Goal: Transaction & Acquisition: Purchase product/service

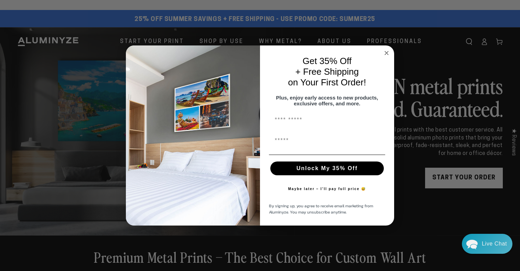
click at [388, 51] on icon "Close dialog" at bounding box center [386, 52] width 3 height 3
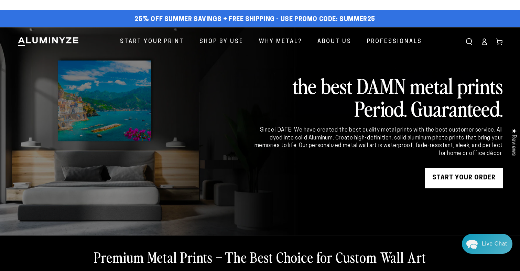
click at [483, 42] on ellipse at bounding box center [484, 40] width 3 height 3
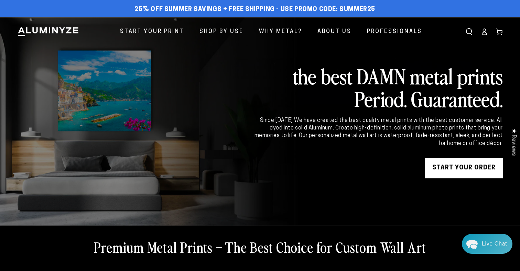
click at [452, 178] on link "START YOUR Order" at bounding box center [464, 168] width 78 height 21
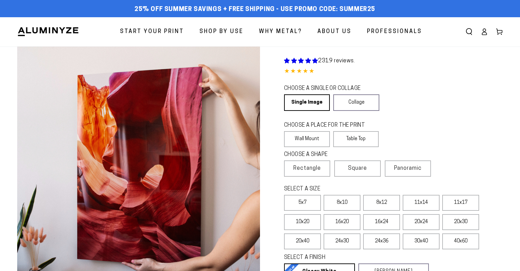
select select "**********"
click at [329, 111] on link "Single Image" at bounding box center [306, 102] width 45 height 17
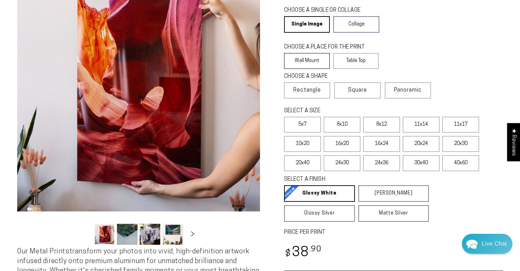
click at [325, 69] on label "Wall Mount" at bounding box center [307, 61] width 46 height 16
click at [321, 133] on label "5x7" at bounding box center [302, 125] width 37 height 16
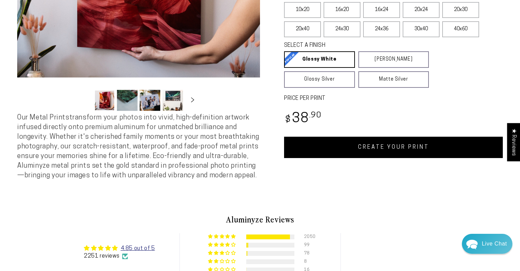
scroll to position [212, 0]
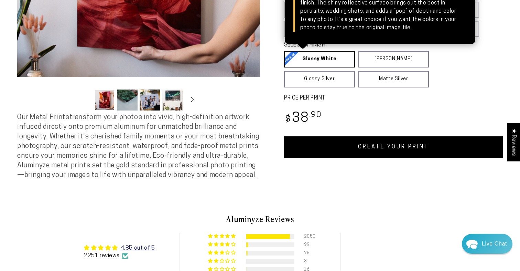
click at [342, 67] on link "Glossy White Glossy White Our bright white glossy surface increases color satur…" at bounding box center [319, 59] width 71 height 17
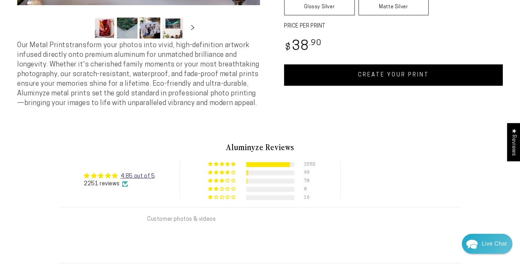
scroll to position [302, 0]
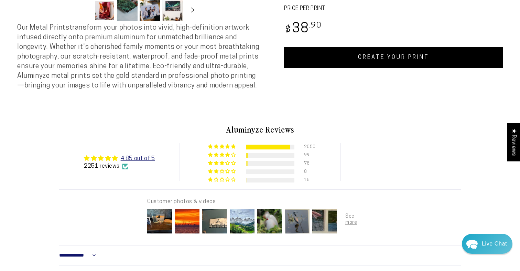
click at [390, 68] on link "CREATE YOUR PRINT" at bounding box center [393, 57] width 219 height 21
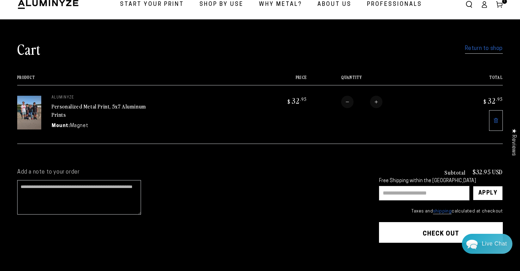
click at [380, 85] on th "Quantity" at bounding box center [377, 80] width 140 height 10
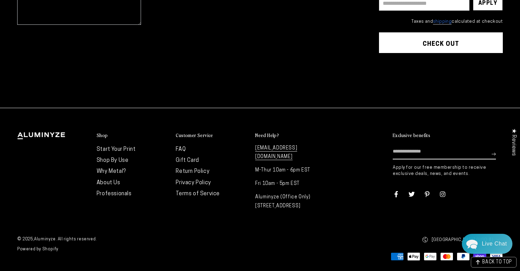
scroll to position [228, 0]
click at [407, 53] on button "Check out" at bounding box center [441, 42] width 124 height 21
